Goal: Complete application form

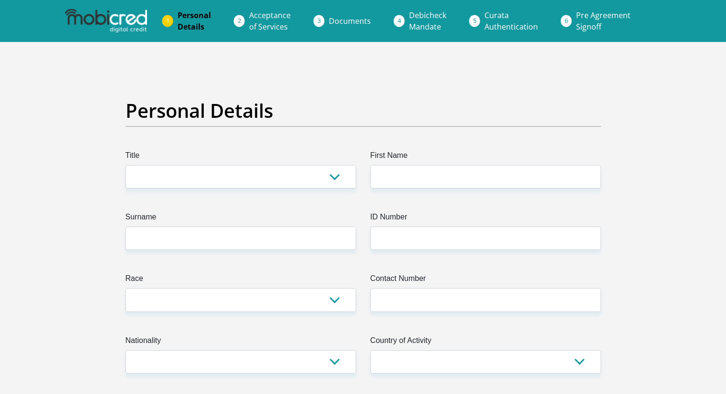
select select "Ms"
click at [126, 165] on select "Mr Ms Mrs Dr [PERSON_NAME]" at bounding box center [241, 176] width 230 height 23
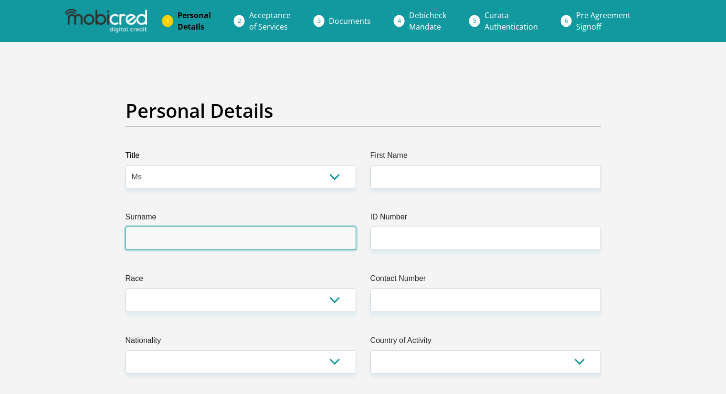
click at [179, 233] on input "Surname" at bounding box center [241, 238] width 230 height 23
type input "Nare"
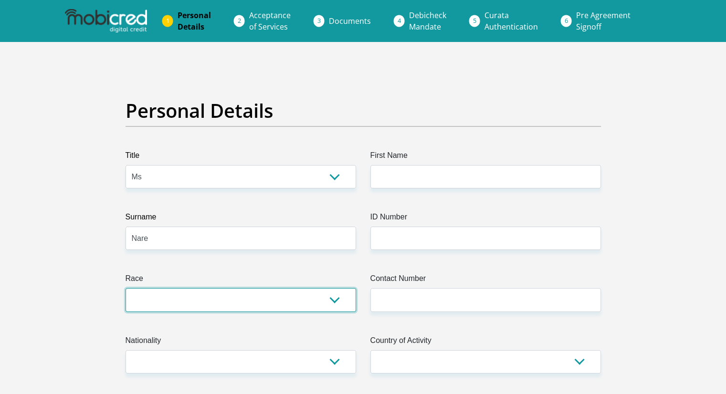
click at [170, 302] on select "Black Coloured Indian White Other" at bounding box center [241, 299] width 230 height 23
select select "1"
click at [126, 288] on select "Black Coloured Indian White Other" at bounding box center [241, 299] width 230 height 23
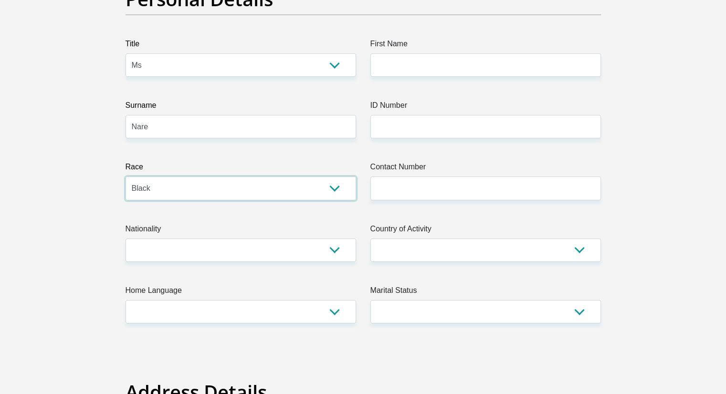
scroll to position [111, 0]
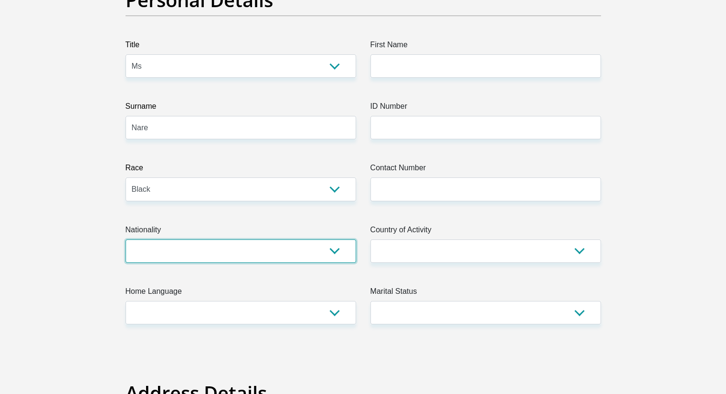
click at [332, 251] on select "South Africa Afghanistan Aland Islands Albania Algeria America Samoa American V…" at bounding box center [241, 251] width 230 height 23
select select "ZAF"
click at [126, 240] on select "South Africa Afghanistan Aland Islands Albania Algeria America Samoa American V…" at bounding box center [241, 251] width 230 height 23
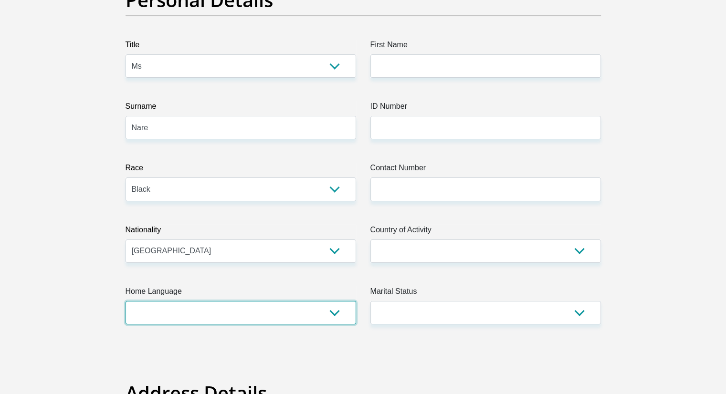
click at [229, 312] on select "Afrikaans English Sepedi South Ndebele Southern Sotho Swati Tsonga Tswana Venda…" at bounding box center [241, 312] width 230 height 23
select select "tsn"
click at [126, 301] on select "Afrikaans English Sepedi South Ndebele Southern Sotho Swati Tsonga Tswana Venda…" at bounding box center [241, 312] width 230 height 23
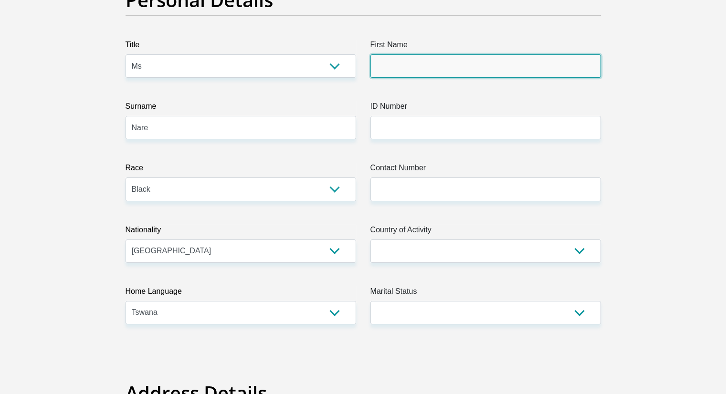
click at [534, 72] on input "First Name" at bounding box center [485, 65] width 230 height 23
type input "Oratile"
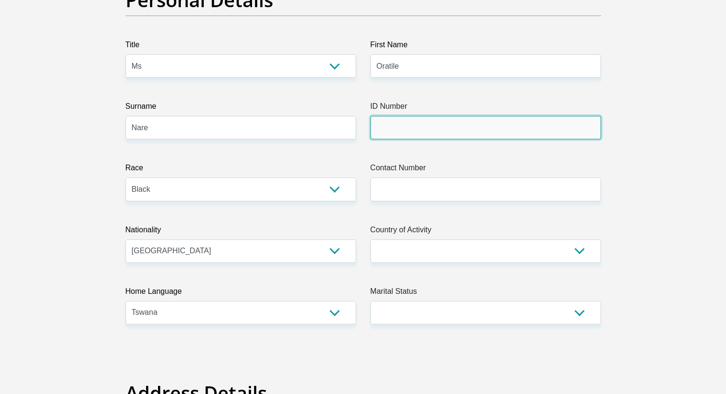
click at [500, 122] on input "ID Number" at bounding box center [485, 127] width 230 height 23
type input "0210240408083"
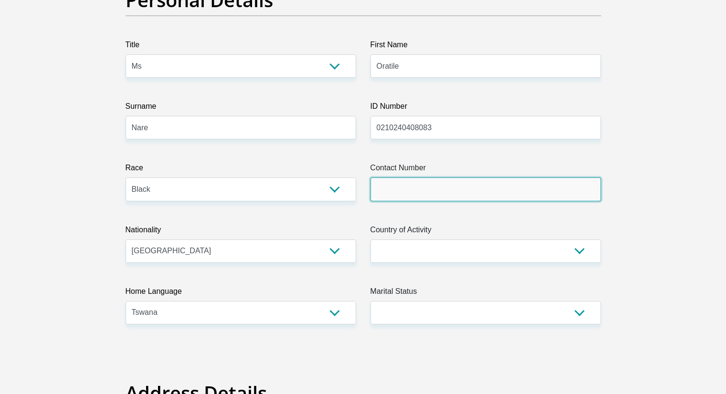
click at [480, 192] on input "Contact Number" at bounding box center [485, 189] width 230 height 23
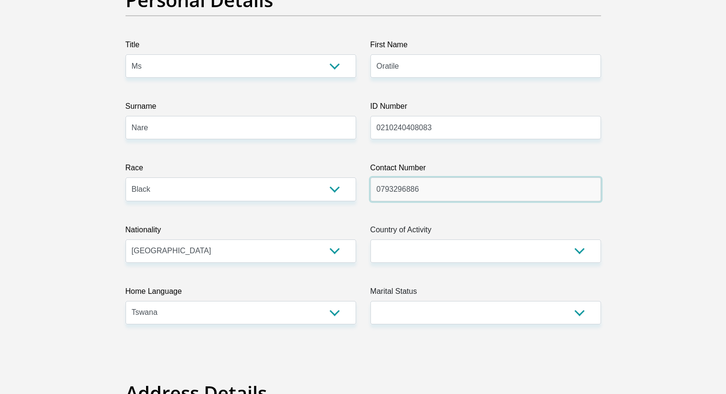
type input "0793296886"
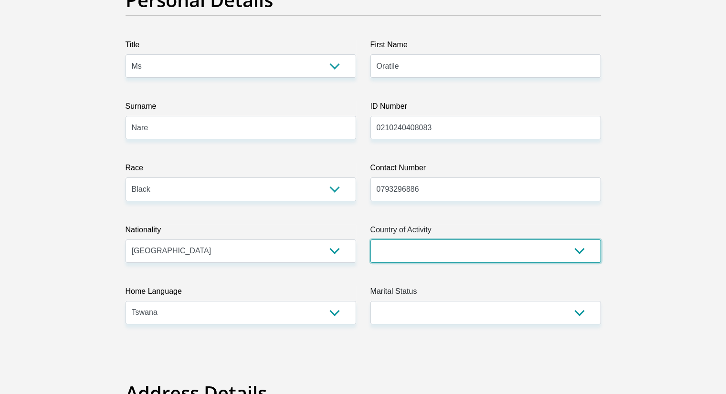
click at [477, 247] on select "South Africa Afghanistan Aland Islands Albania Algeria America Samoa American V…" at bounding box center [485, 251] width 230 height 23
select select "ZAF"
click at [370, 240] on select "South Africa Afghanistan Aland Islands Albania Algeria America Samoa American V…" at bounding box center [485, 251] width 230 height 23
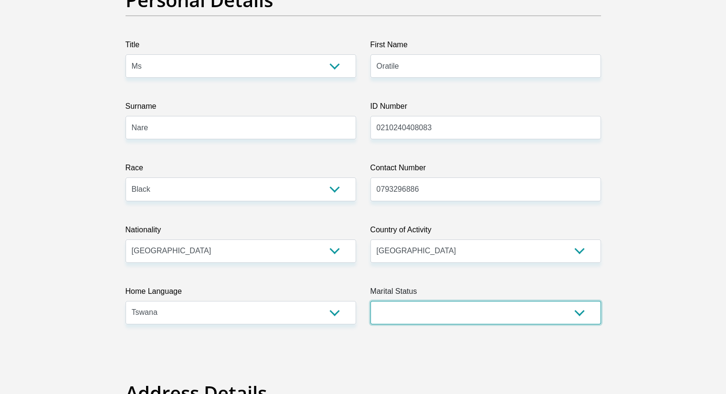
click at [549, 313] on select "Married ANC Single Divorced Widowed Married COP or Customary Law" at bounding box center [485, 312] width 230 height 23
select select "2"
click at [370, 301] on select "Married ANC Single Divorced Widowed Married COP or Customary Law" at bounding box center [485, 312] width 230 height 23
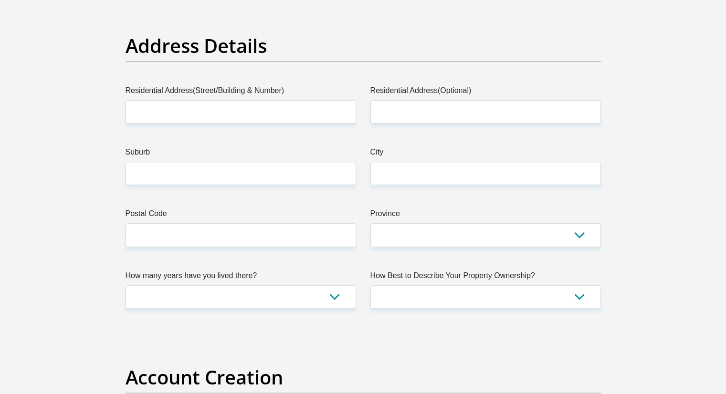
scroll to position [458, 0]
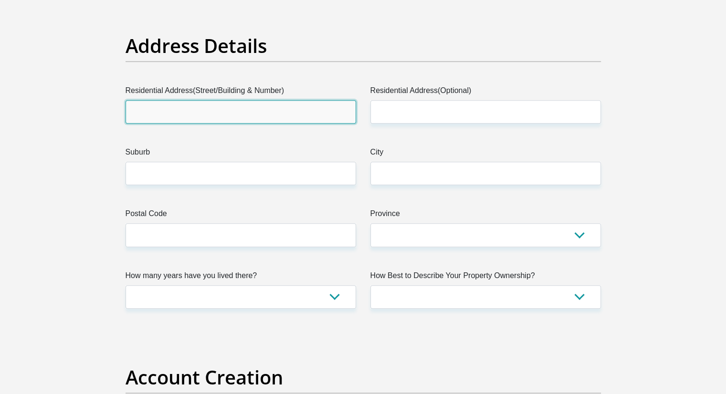
click at [310, 121] on input "Residential Address(Street/Building & Number)" at bounding box center [241, 111] width 230 height 23
type input "Ibiscus,chantelle"
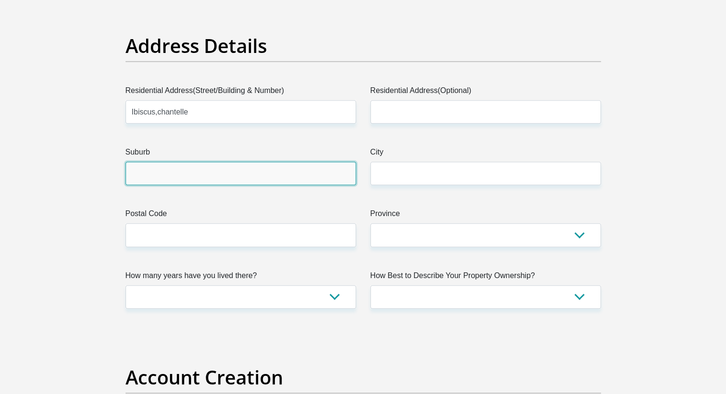
type input "Pretoria"
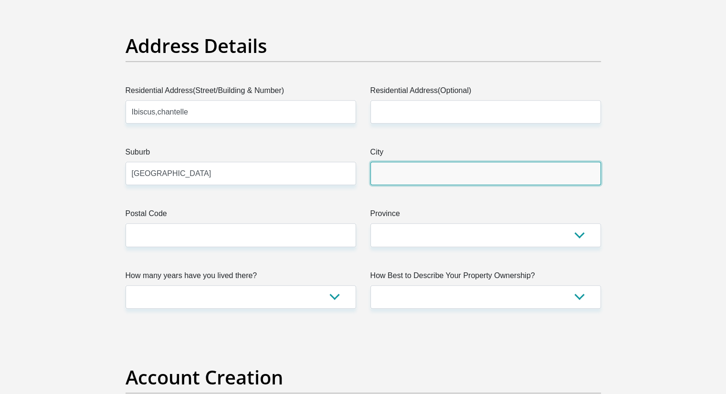
type input "Pretoria"
type input "0182"
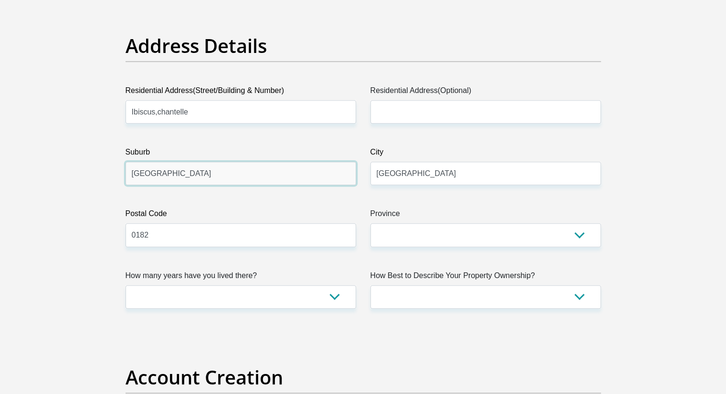
click at [178, 171] on input "Pretoria" at bounding box center [241, 173] width 230 height 23
type input "Chantelle"
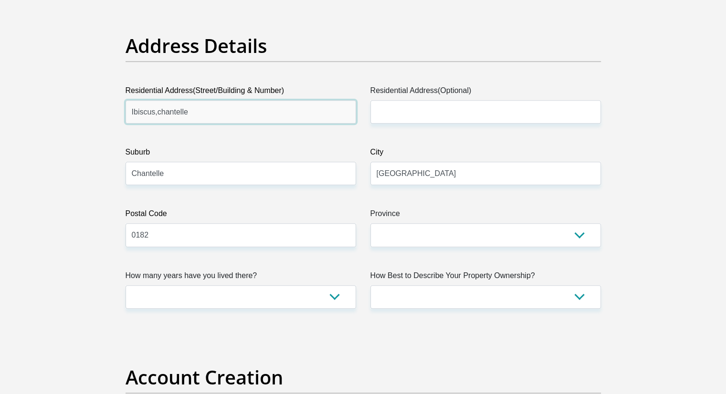
drag, startPoint x: 189, startPoint y: 113, endPoint x: 154, endPoint y: 113, distance: 34.8
click at [154, 113] on input "Ibiscus,chantelle" at bounding box center [241, 111] width 230 height 23
click at [130, 111] on input "Ibiscus" at bounding box center [241, 111] width 230 height 23
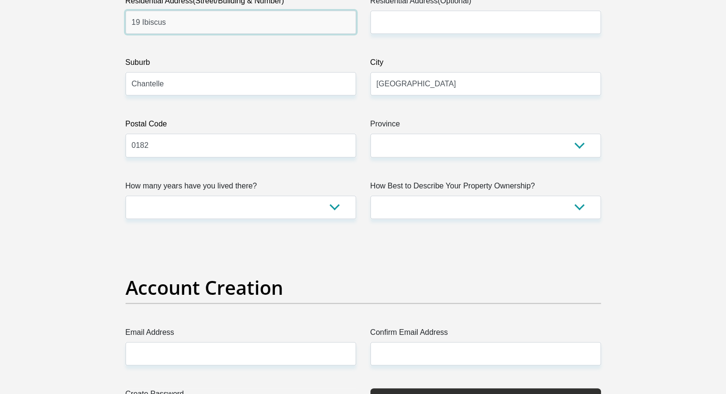
scroll to position [552, 0]
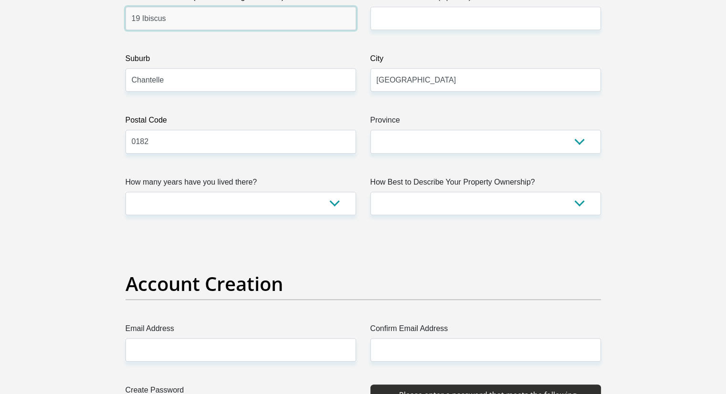
type input "19 Ibiscus"
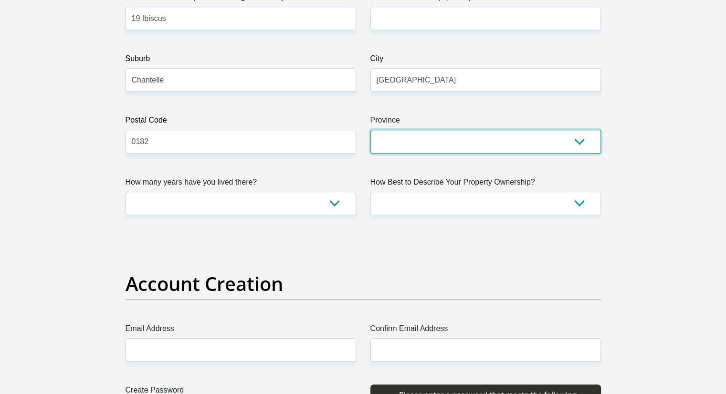
click at [545, 134] on select "Eastern Cape Free State Gauteng KwaZulu-Natal Limpopo Mpumalanga Northern Cape …" at bounding box center [485, 141] width 230 height 23
select select "Gauteng"
click at [370, 130] on select "Eastern Cape Free State Gauteng KwaZulu-Natal Limpopo Mpumalanga Northern Cape …" at bounding box center [485, 141] width 230 height 23
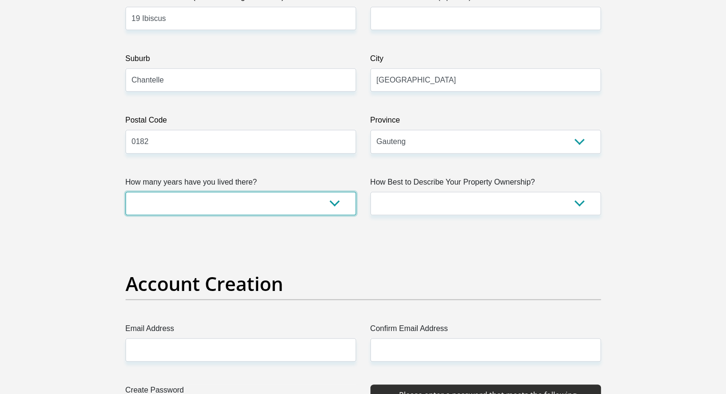
click at [334, 205] on select "less than 1 year 1-3 years 3-5 years 5+ years" at bounding box center [241, 203] width 230 height 23
select select "5"
click at [126, 192] on select "less than 1 year 1-3 years 3-5 years 5+ years" at bounding box center [241, 203] width 230 height 23
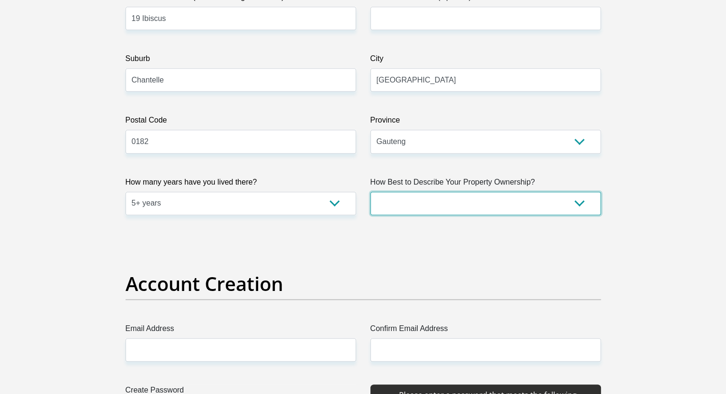
click at [561, 204] on select "Owned Rented Family Owned Company Dwelling" at bounding box center [485, 203] width 230 height 23
select select "parents"
click at [370, 192] on select "Owned Rented Family Owned Company Dwelling" at bounding box center [485, 203] width 230 height 23
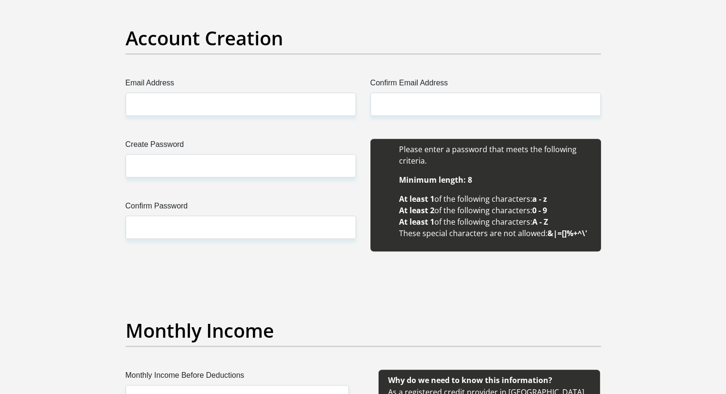
scroll to position [801, 0]
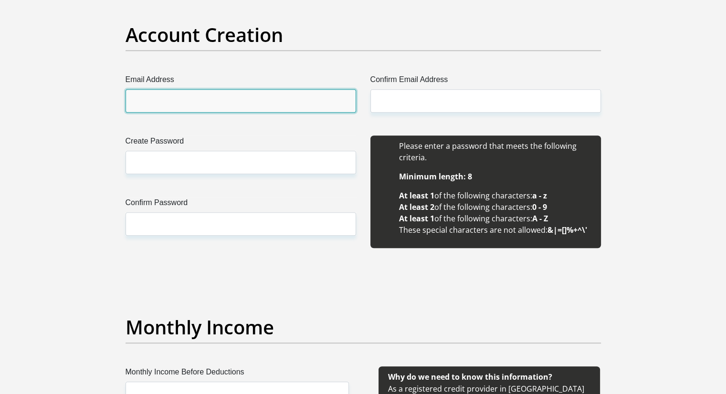
click at [291, 102] on input "Email Address" at bounding box center [241, 100] width 230 height 23
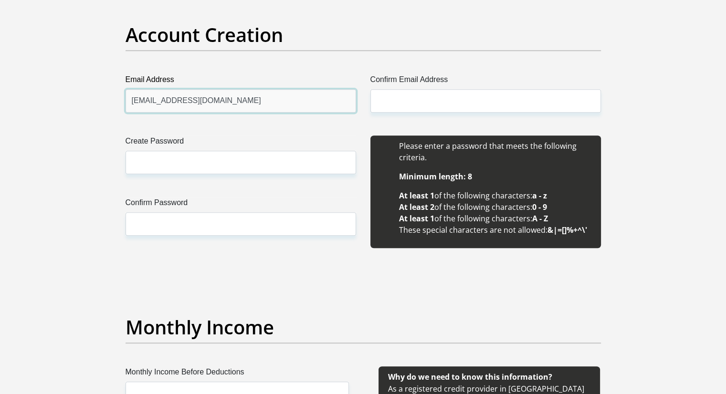
type input "tiisetsoora@gmail.com"
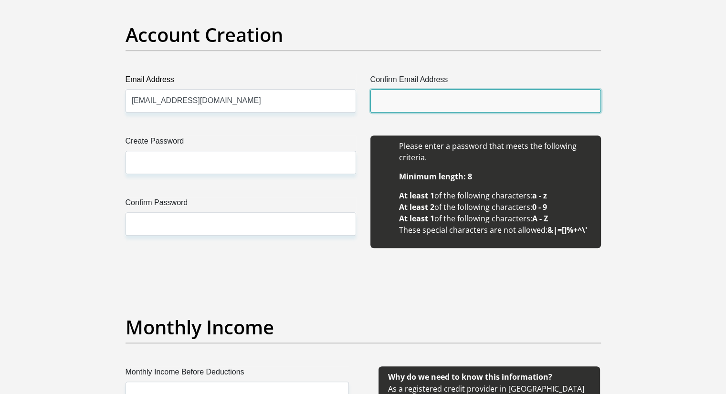
click at [427, 105] on input "Confirm Email Address" at bounding box center [485, 100] width 230 height 23
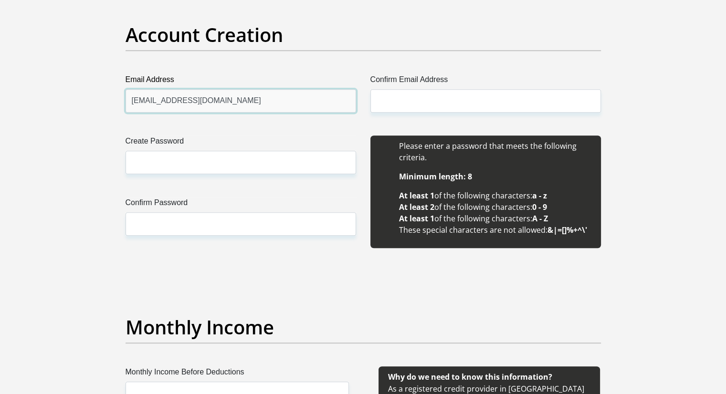
click at [189, 100] on input "tiisetsoora@gmail.com" at bounding box center [241, 100] width 230 height 23
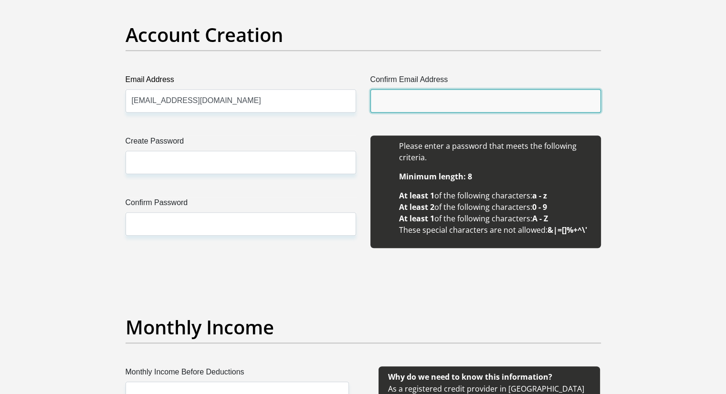
click at [411, 99] on input "Confirm Email Address" at bounding box center [485, 100] width 230 height 23
paste input "tiisetsoora@gmail.com"
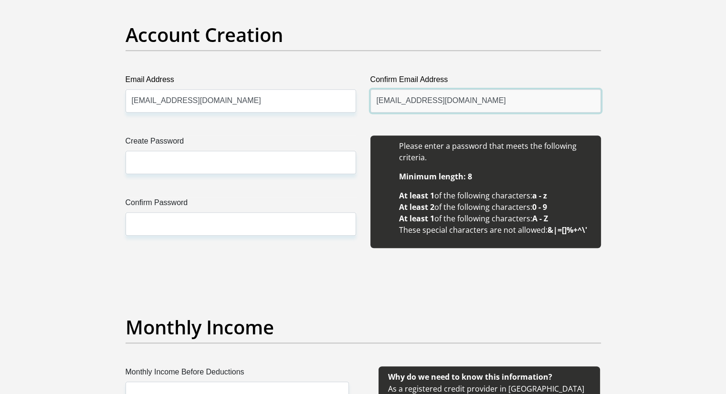
type input "tiisetsoora@gmail.com"
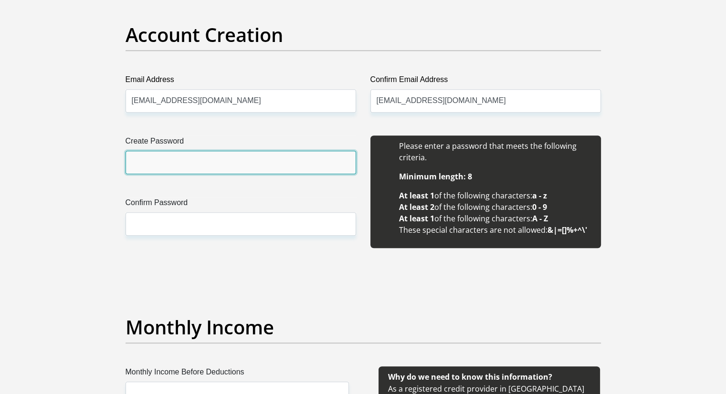
click at [220, 165] on input "Create Password" at bounding box center [241, 162] width 230 height 23
click at [157, 167] on input "tiisetsoN24" at bounding box center [241, 162] width 230 height 23
type input "tiisetsoN24"
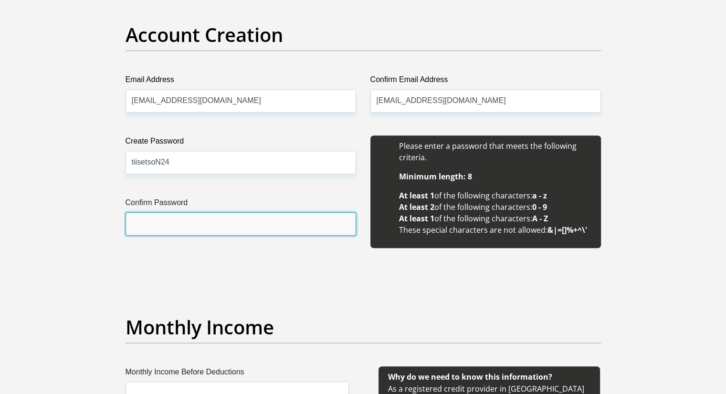
click at [161, 227] on input "Confirm Password" at bounding box center [241, 223] width 230 height 23
paste input "tiisetsoN24"
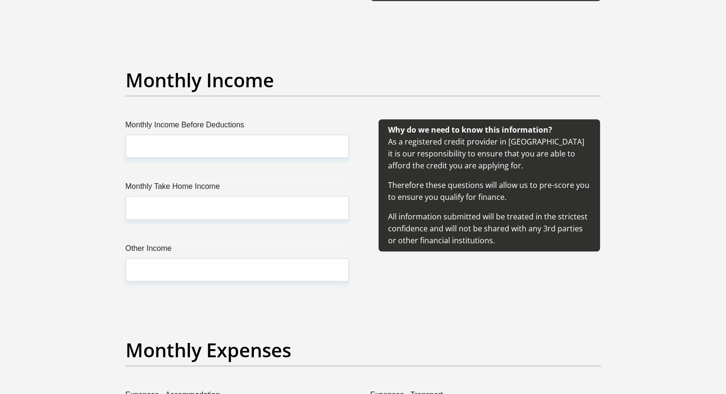
scroll to position [1049, 0]
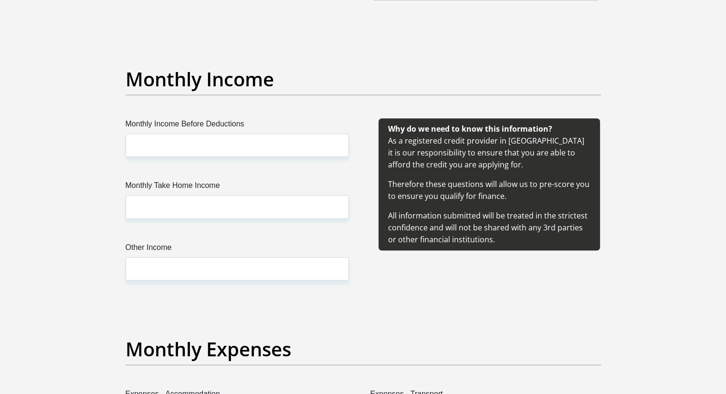
type input "tiisetsoN24"
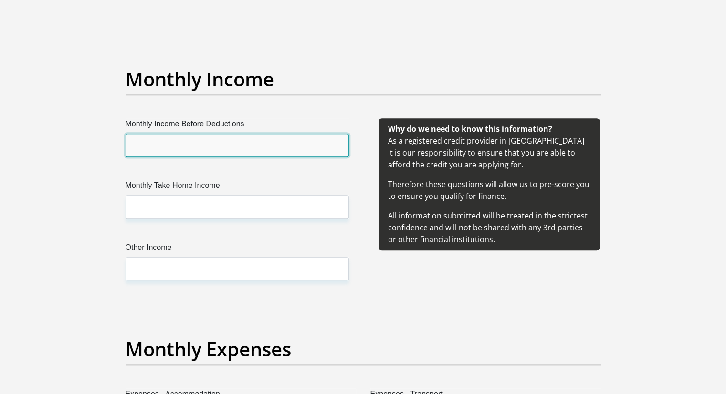
click at [199, 145] on input "Monthly Income Before Deductions" at bounding box center [237, 145] width 223 height 23
type input "4500"
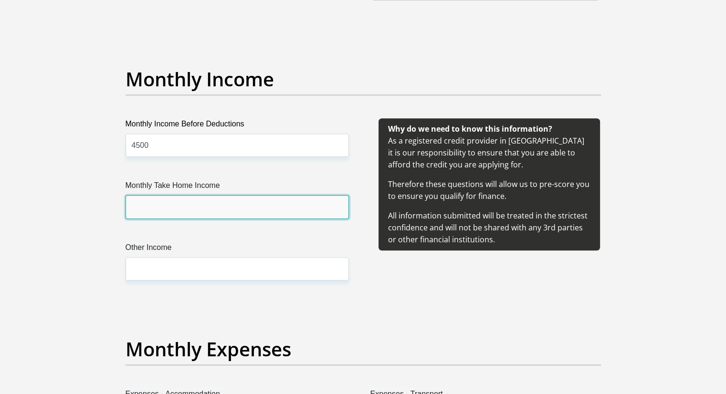
click at [173, 203] on input "Monthly Take Home Income" at bounding box center [237, 206] width 223 height 23
type input "4500"
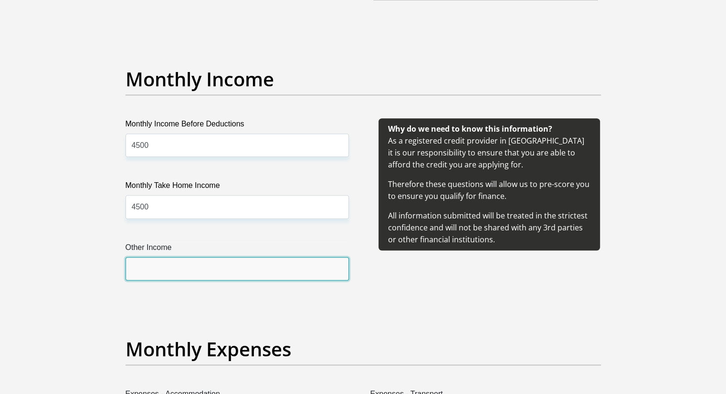
click at [168, 264] on input "Other Income" at bounding box center [237, 268] width 223 height 23
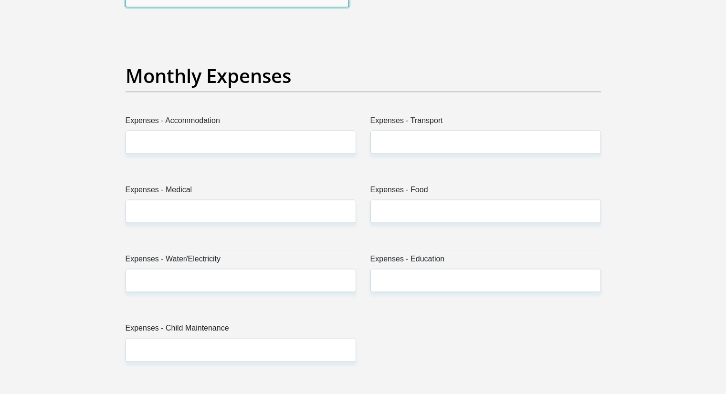
scroll to position [1341, 0]
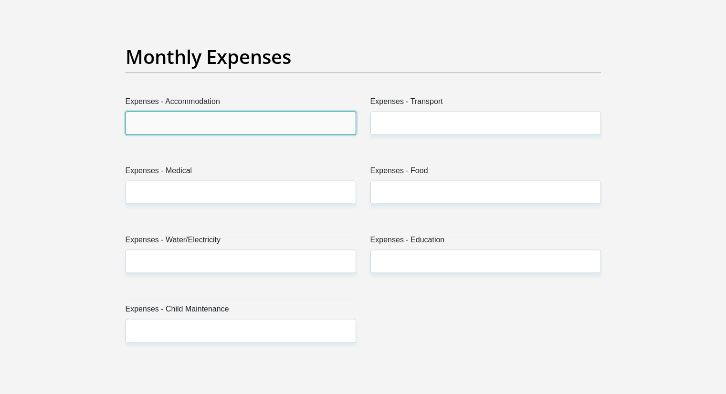
click at [257, 126] on input "Expenses - Accommodation" at bounding box center [241, 122] width 230 height 23
type input "0"
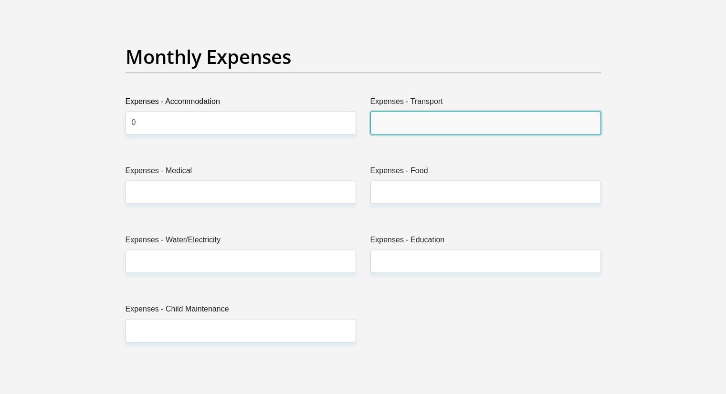
click at [405, 117] on input "Expenses - Transport" at bounding box center [485, 122] width 230 height 23
type input "1000"
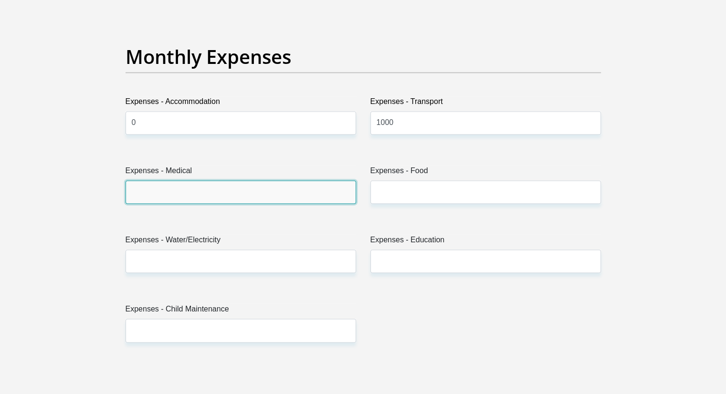
click at [222, 194] on input "Expenses - Medical" at bounding box center [241, 191] width 230 height 23
type input "0"
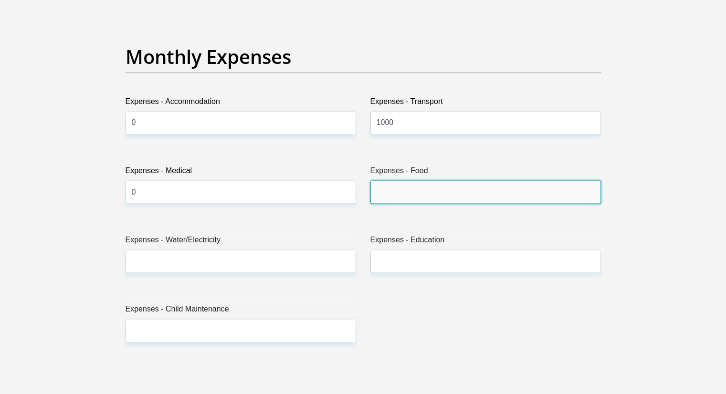
click at [396, 189] on input "Expenses - Food" at bounding box center [485, 191] width 230 height 23
type input "700"
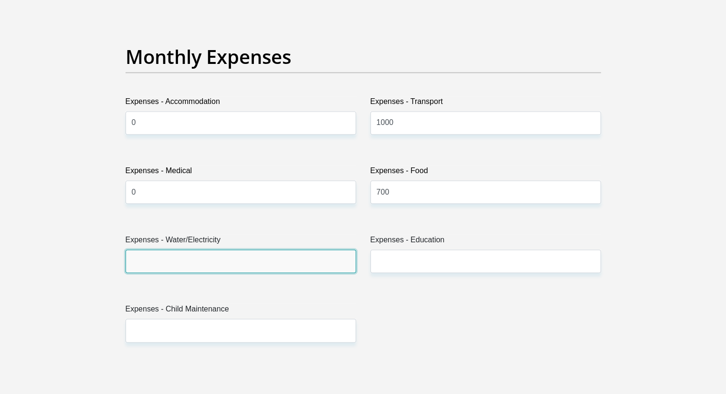
click at [238, 270] on input "Expenses - Water/Electricity" at bounding box center [241, 261] width 230 height 23
type input "0"
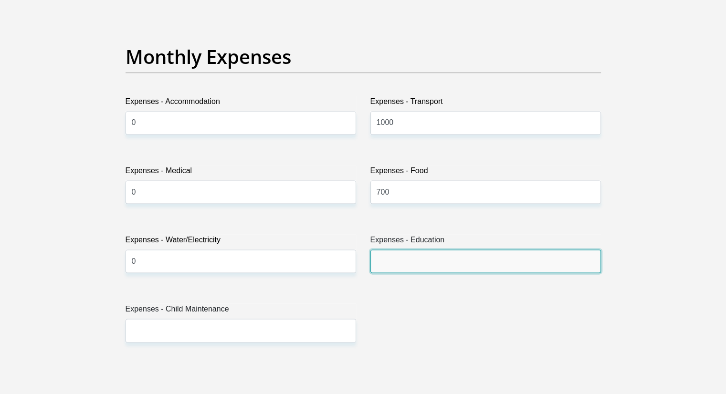
click at [406, 261] on input "Expenses - Education" at bounding box center [485, 261] width 230 height 23
type input "0"
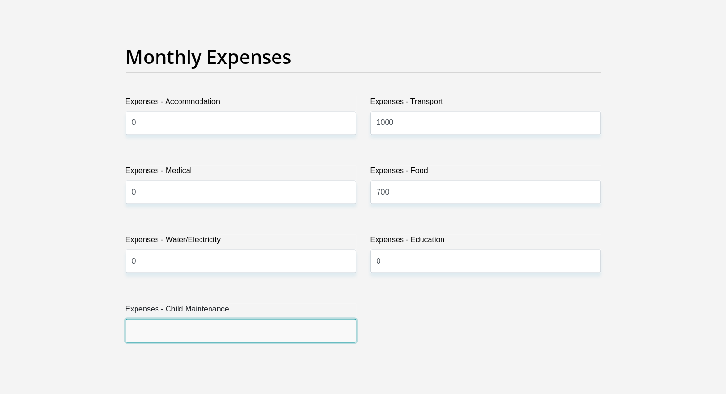
click at [198, 327] on input "Expenses - Child Maintenance" at bounding box center [241, 330] width 230 height 23
type input "0"
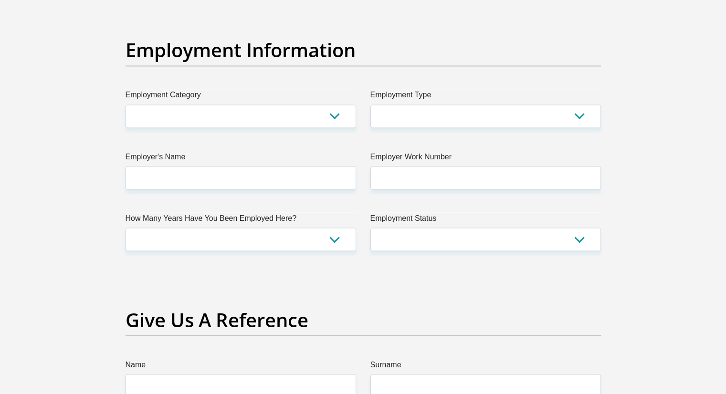
scroll to position [1708, 0]
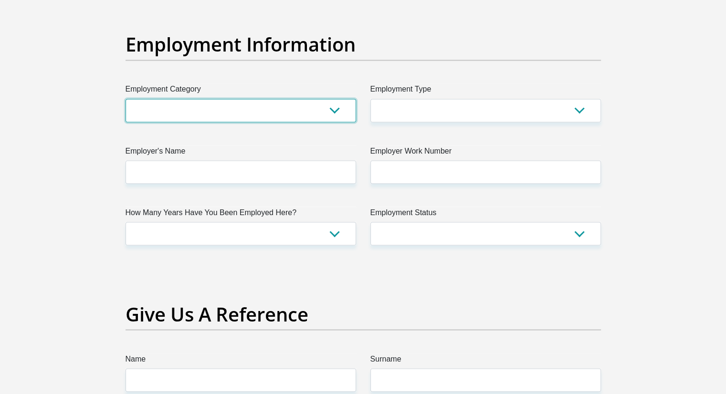
click at [340, 109] on select "AGRICULTURE ALCOHOL & TOBACCO CONSTRUCTION MATERIALS METALLURGY EQUIPMENT FOR R…" at bounding box center [241, 110] width 230 height 23
select select "53"
click at [126, 99] on select "AGRICULTURE ALCOHOL & TOBACCO CONSTRUCTION MATERIALS METALLURGY EQUIPMENT FOR R…" at bounding box center [241, 110] width 230 height 23
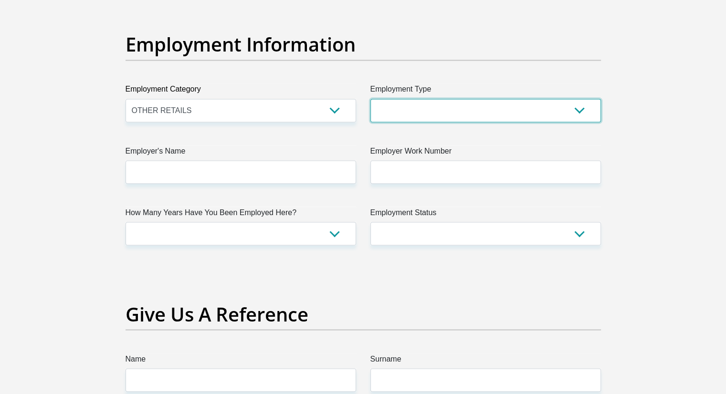
click at [424, 103] on select "College/Lecturer Craft Seller Creative Driver Executive Farmer Forces - Non Com…" at bounding box center [485, 110] width 230 height 23
select select "Self-Employed"
click at [370, 99] on select "College/Lecturer Craft Seller Creative Driver Executive Farmer Forces - Non Com…" at bounding box center [485, 110] width 230 height 23
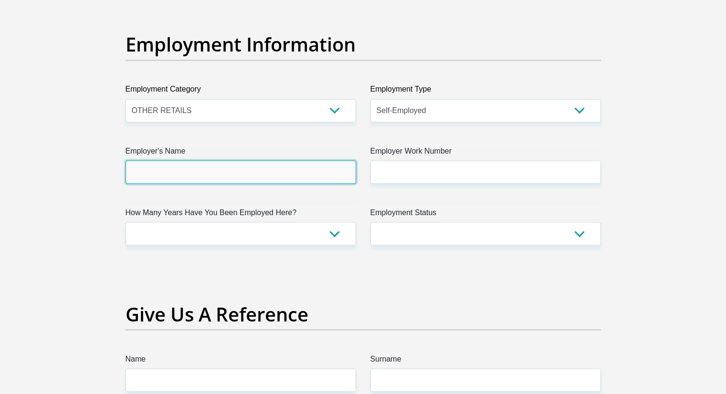
click at [289, 164] on input "Employer's Name" at bounding box center [241, 171] width 230 height 23
type input "Oratile"
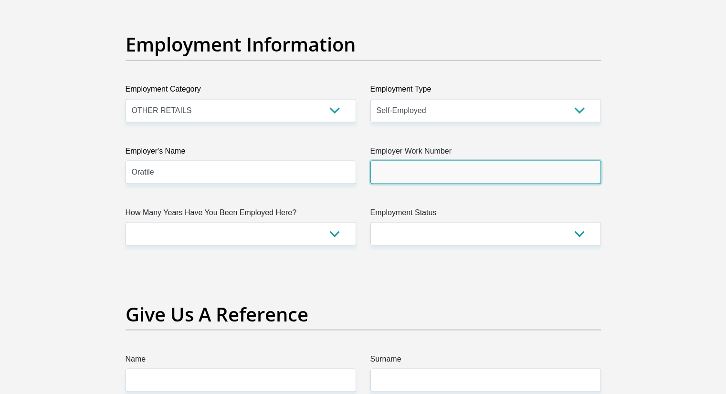
click at [411, 172] on input "Employer Work Number" at bounding box center [485, 171] width 230 height 23
type input "0793296886"
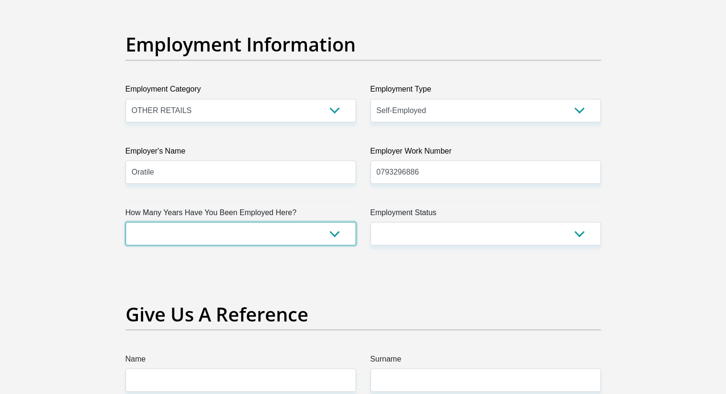
click at [325, 230] on select "less than 1 year 1-3 years 3-5 years 5+ years" at bounding box center [241, 233] width 230 height 23
select select "48"
click at [126, 222] on select "less than 1 year 1-3 years 3-5 years 5+ years" at bounding box center [241, 233] width 230 height 23
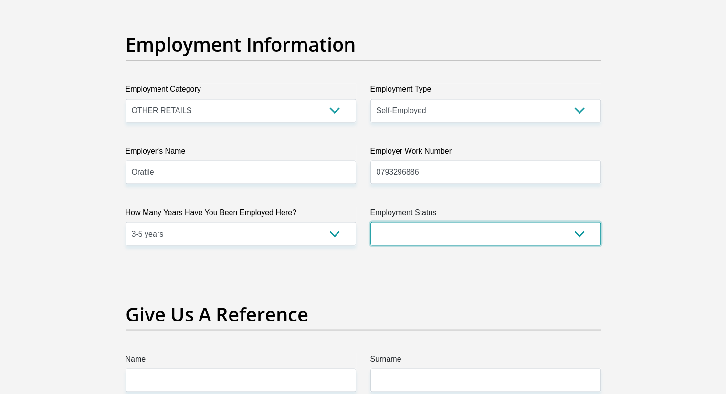
click at [540, 235] on select "Permanent/Full-time Part-time/Casual Contract Worker Self-Employed Housewife Re…" at bounding box center [485, 233] width 230 height 23
select select "4"
click at [370, 222] on select "Permanent/Full-time Part-time/Casual Contract Worker Self-Employed Housewife Re…" at bounding box center [485, 233] width 230 height 23
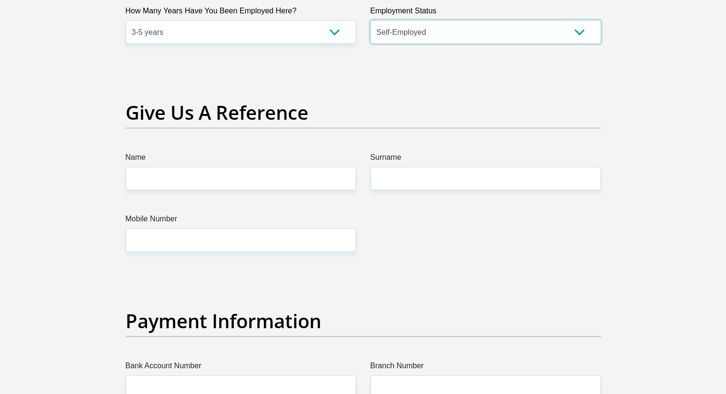
scroll to position [1910, 0]
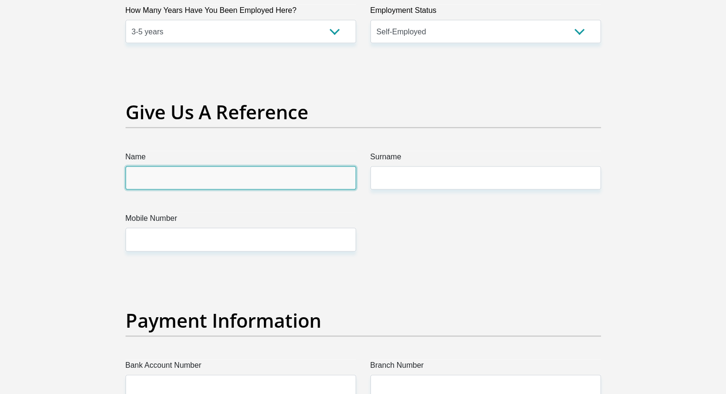
click at [296, 182] on input "Name" at bounding box center [241, 178] width 230 height 23
type input "Tsholofelo"
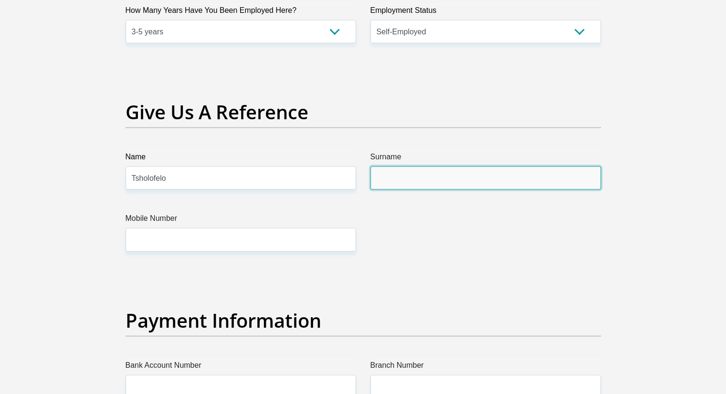
click at [421, 180] on input "Surname" at bounding box center [485, 178] width 230 height 23
type input "Sithole"
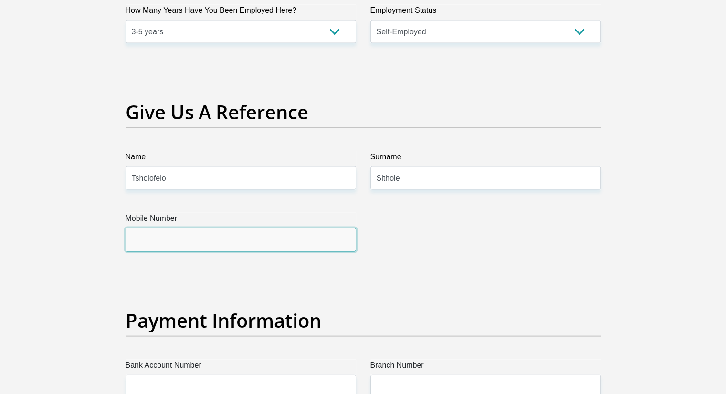
click at [298, 230] on input "Mobile Number" at bounding box center [241, 239] width 230 height 23
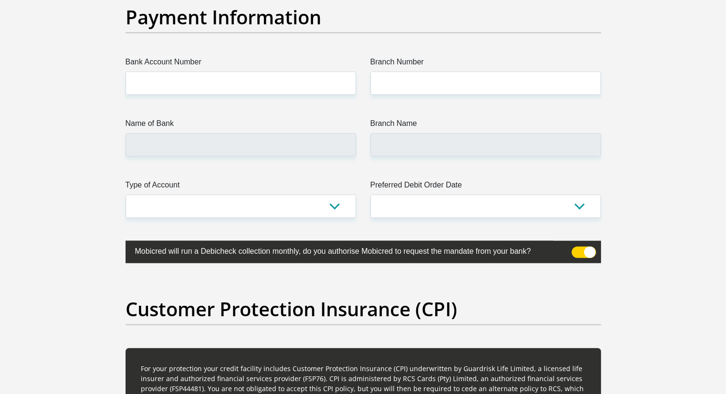
scroll to position [2214, 0]
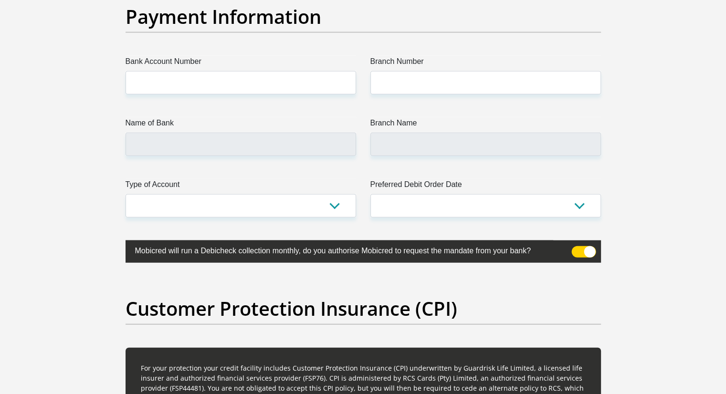
type input "0623508403"
click at [293, 86] on input "Bank Account Number" at bounding box center [241, 82] width 230 height 23
type input "1775522081"
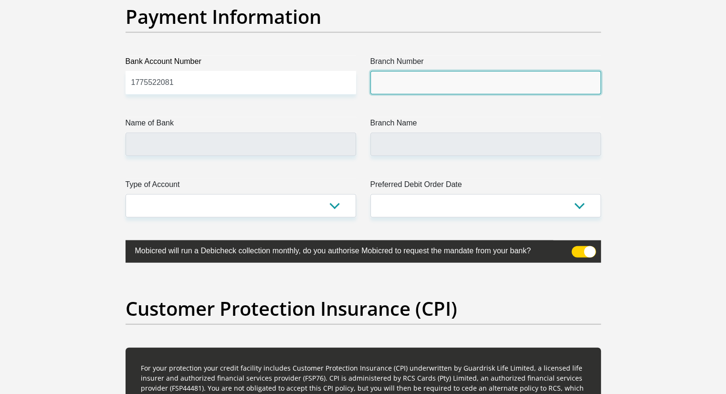
click at [412, 78] on input "Branch Number" at bounding box center [485, 82] width 230 height 23
type input "47001"
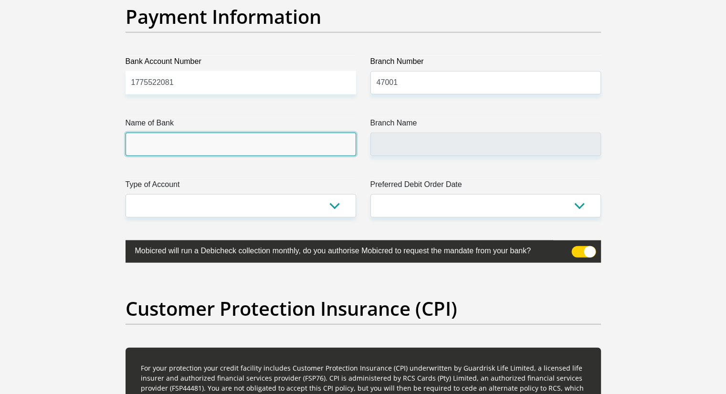
click at [299, 145] on input "Name of Bank" at bounding box center [241, 144] width 230 height 23
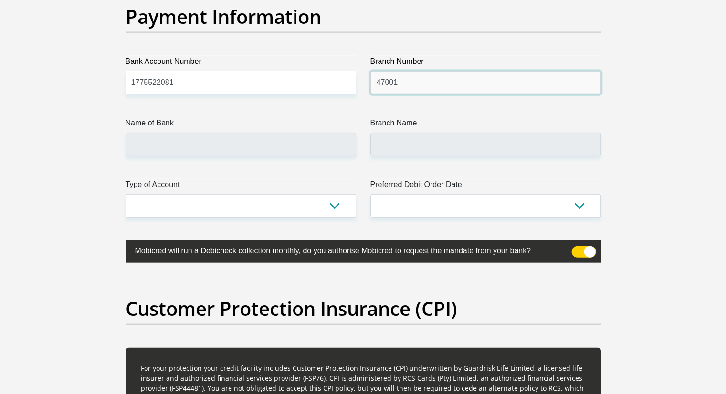
click at [420, 79] on input "47001" at bounding box center [485, 82] width 230 height 23
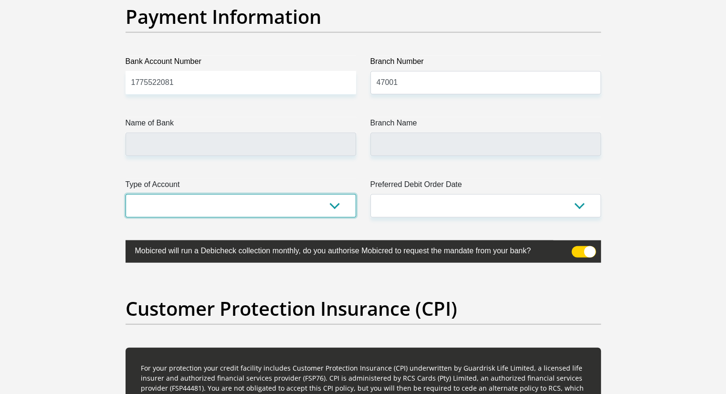
click at [336, 208] on select "Cheque Savings" at bounding box center [241, 205] width 230 height 23
select select "SAV"
click at [126, 194] on select "Cheque Savings" at bounding box center [241, 205] width 230 height 23
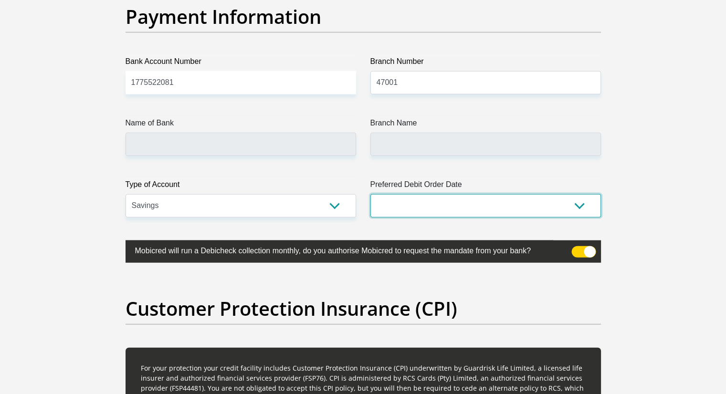
click at [447, 204] on select "1st 2nd 3rd 4th 5th 7th 18th 19th 20th 21st 22nd 23rd 24th 25th 26th 27th 28th …" at bounding box center [485, 205] width 230 height 23
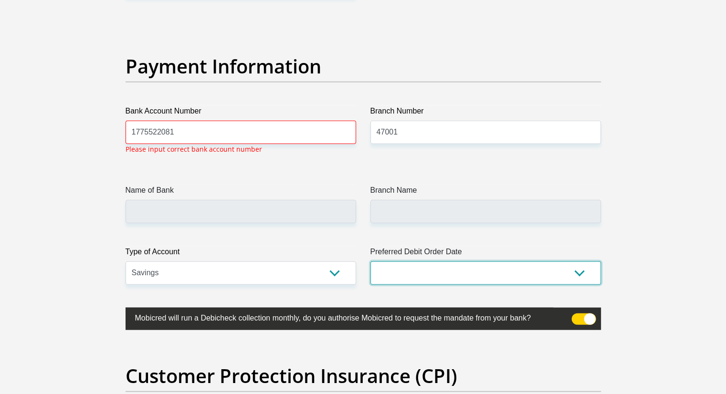
scroll to position [2164, 0]
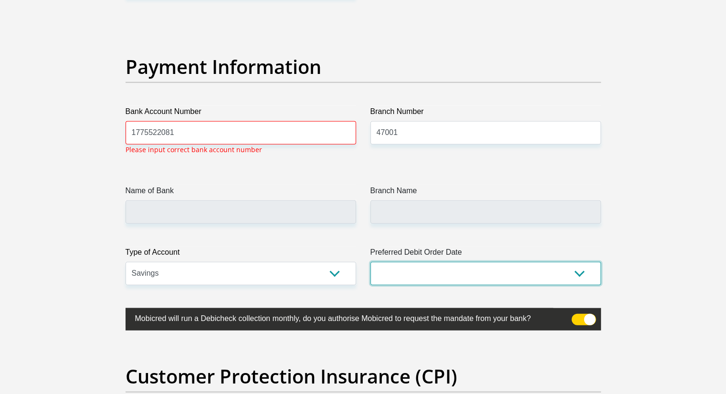
select select "24"
click at [370, 262] on select "1st 2nd 3rd 4th 5th 7th 18th 19th 20th 21st 22nd 23rd 24th 25th 26th 27th 28th …" at bounding box center [485, 273] width 230 height 23
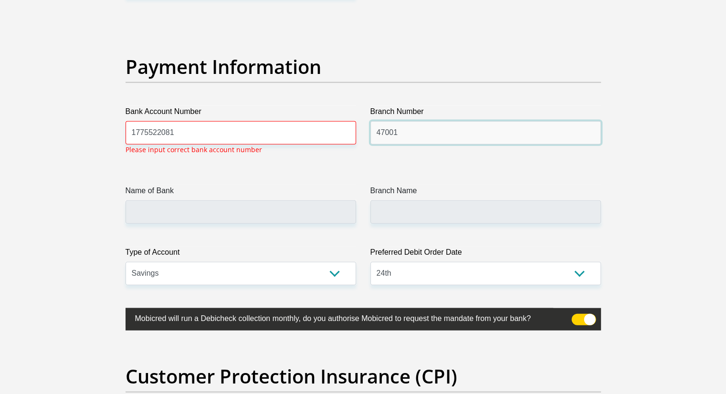
click at [443, 136] on input "47001" at bounding box center [485, 132] width 230 height 23
type input "470010"
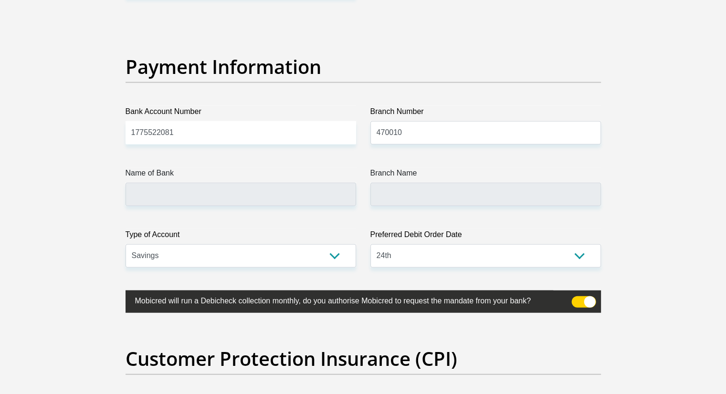
type input "CAPITEC BANK LIMITED"
type input "CAPITEC BANK CPC"
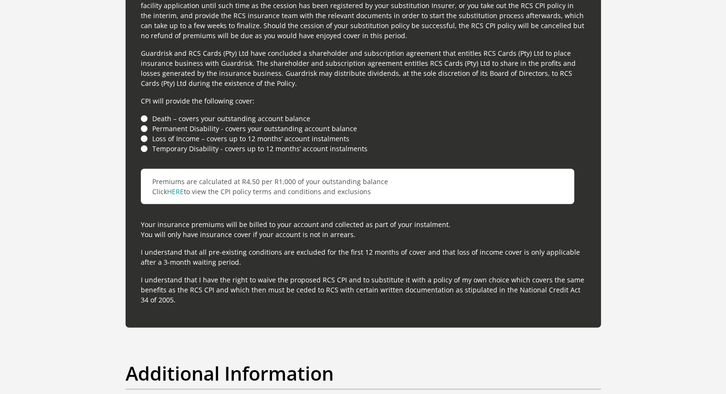
scroll to position [2633, 0]
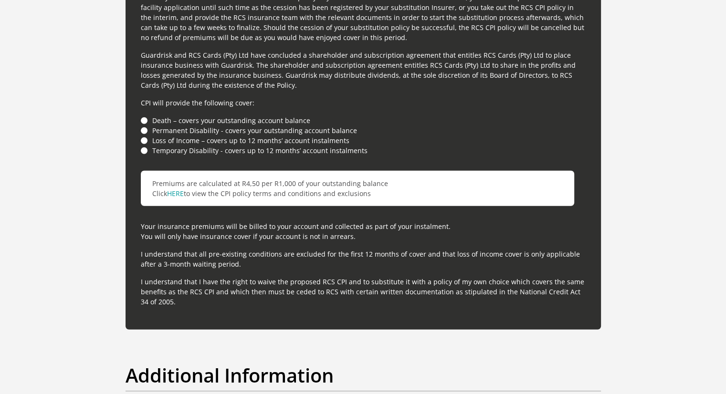
click at [144, 117] on li "Death – covers your outstanding account balance" at bounding box center [363, 120] width 445 height 10
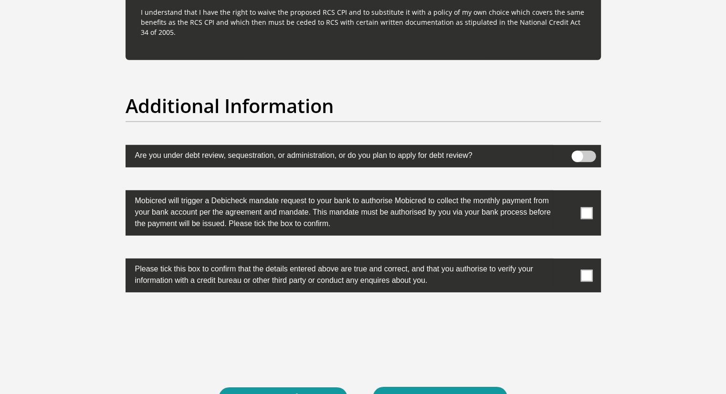
scroll to position [2907, 0]
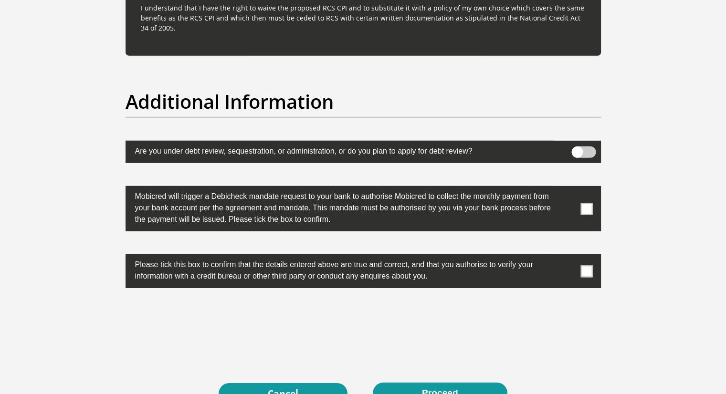
click at [589, 210] on span at bounding box center [586, 209] width 12 height 12
click at [567, 189] on input "checkbox" at bounding box center [567, 189] width 0 height 0
click at [590, 271] on span at bounding box center [586, 271] width 12 height 12
click at [567, 257] on input "checkbox" at bounding box center [567, 257] width 0 height 0
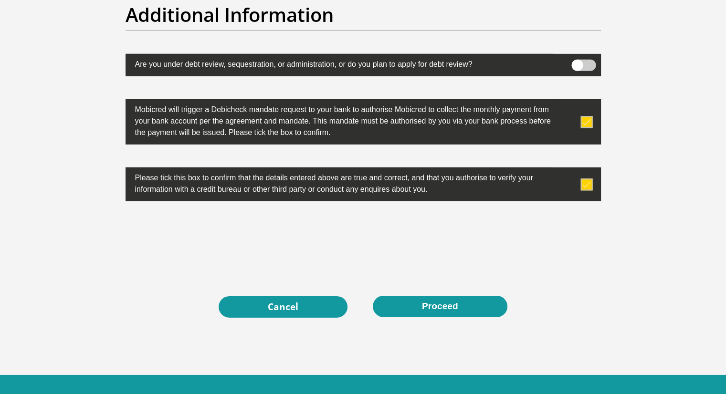
scroll to position [3018, 0]
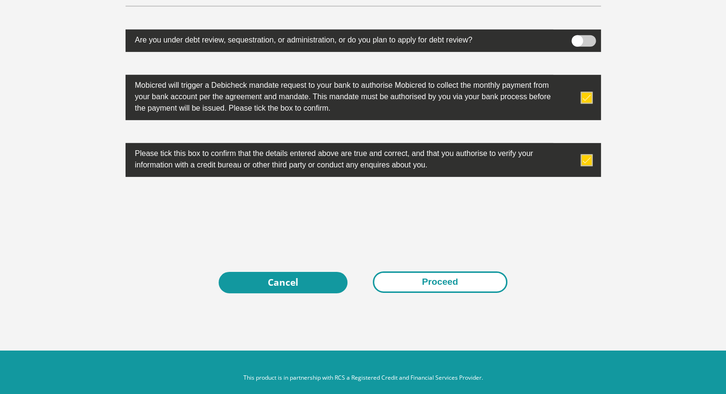
click at [442, 279] on button "Proceed" at bounding box center [440, 282] width 135 height 21
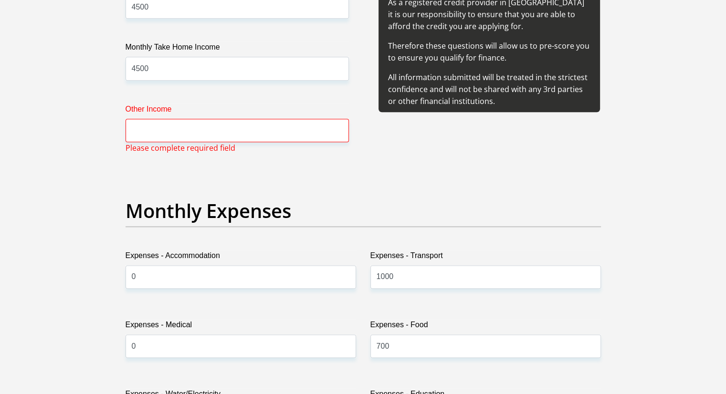
scroll to position [1185, 0]
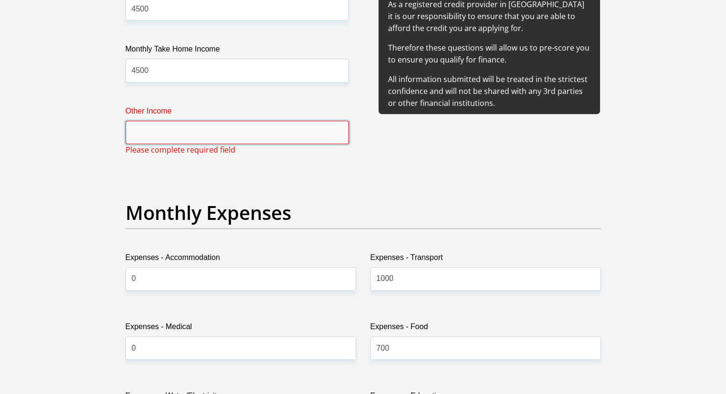
click at [281, 134] on input "Other Income" at bounding box center [237, 132] width 223 height 23
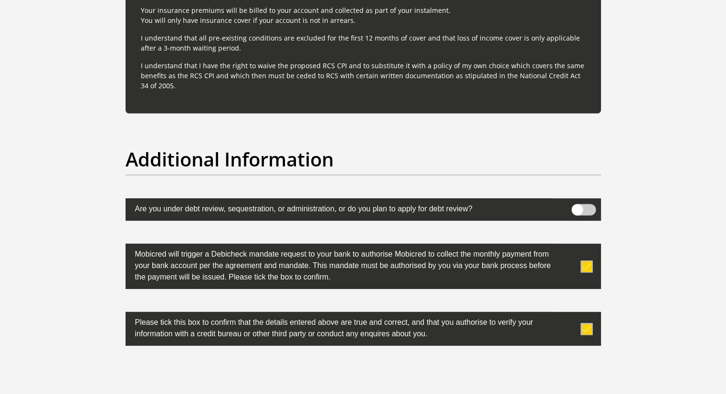
scroll to position [3028, 0]
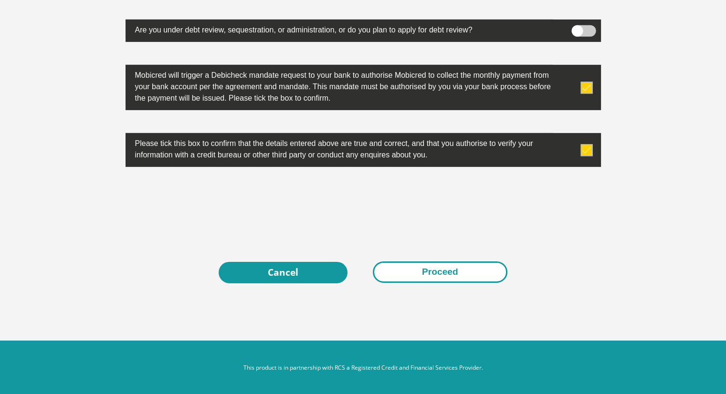
type input "0"
click at [424, 275] on button "Proceed" at bounding box center [440, 272] width 135 height 21
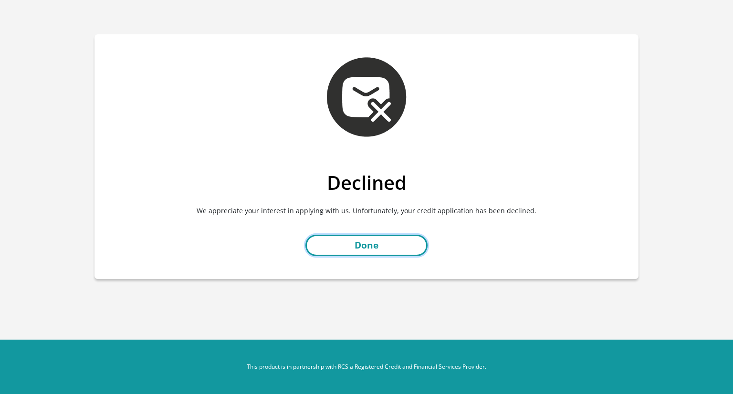
click at [374, 245] on link "Done" at bounding box center [366, 245] width 122 height 21
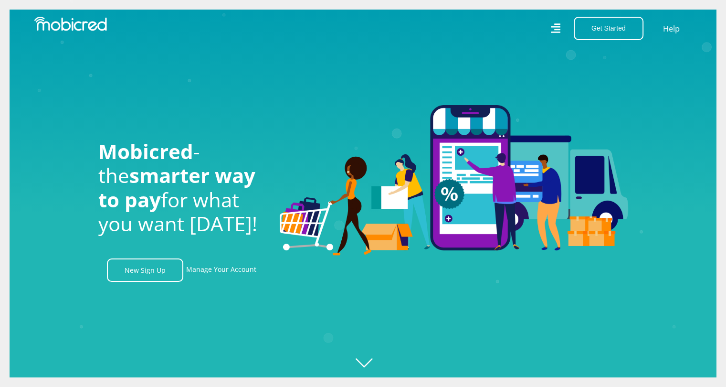
scroll to position [0, 1224]
